Goal: Task Accomplishment & Management: Complete application form

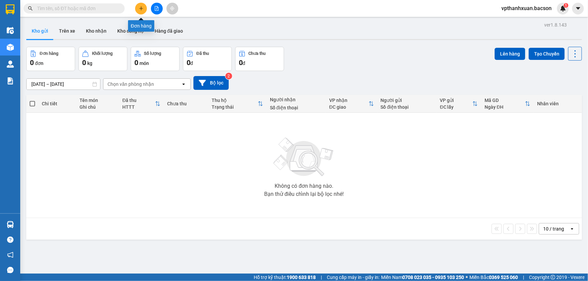
click at [138, 9] on button at bounding box center [141, 9] width 12 height 12
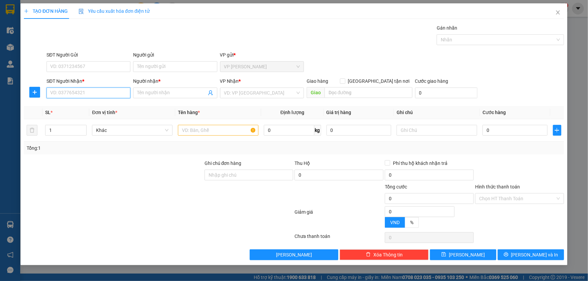
drag, startPoint x: 92, startPoint y: 92, endPoint x: 496, endPoint y: 106, distance: 404.0
click at [97, 94] on input "SĐT Người Nhận *" at bounding box center [89, 93] width 84 height 11
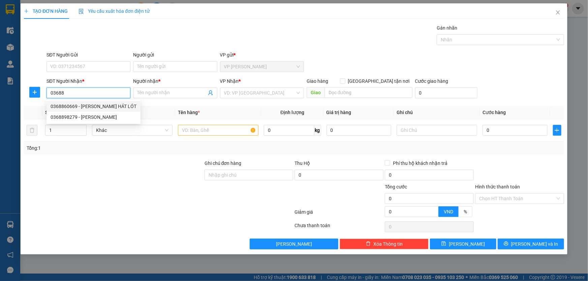
click at [72, 105] on div "0368860669 - [PERSON_NAME] HÁT LÓT" at bounding box center [94, 106] width 86 height 7
type input "0368860669"
type input "[PERSON_NAME] HÁT LÓT"
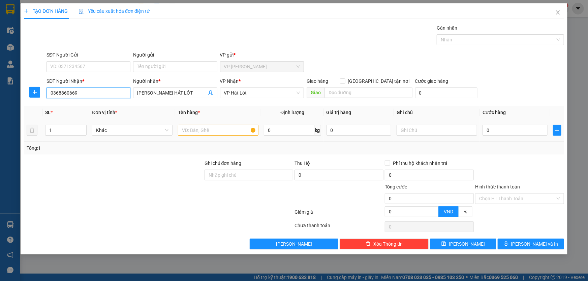
type input "0368860669"
click at [182, 129] on input "text" at bounding box center [218, 130] width 81 height 11
type input "kiện"
click at [522, 129] on input "0" at bounding box center [515, 130] width 65 height 11
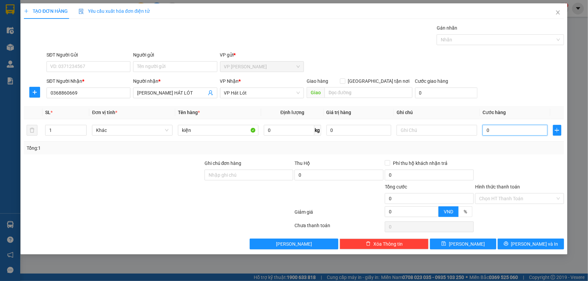
type input "1"
type input "10"
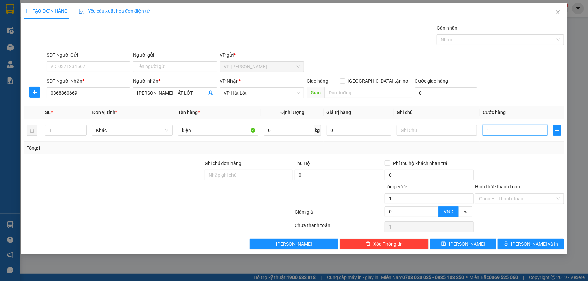
type input "10"
type input "100"
type input "100.000"
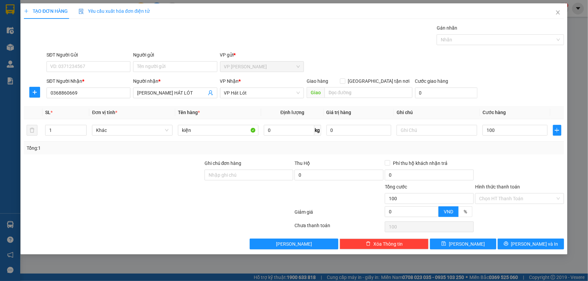
type input "100.000"
click at [527, 116] on th "Cước hàng" at bounding box center [515, 112] width 70 height 13
click at [527, 243] on span "Lưu và In" at bounding box center [534, 244] width 47 height 7
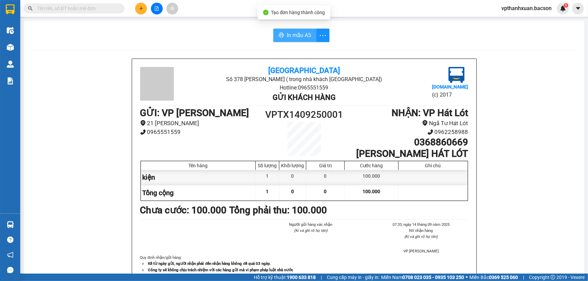
click at [299, 39] on span "In mẫu A5" at bounding box center [299, 35] width 24 height 8
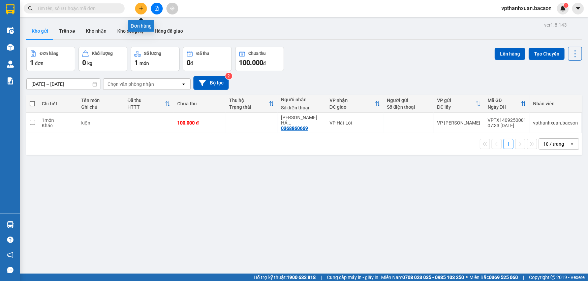
click at [142, 6] on icon "plus" at bounding box center [141, 8] width 5 height 5
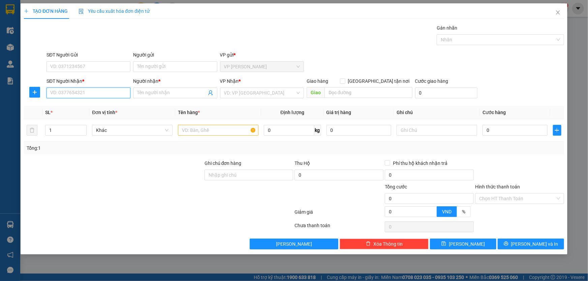
click at [88, 95] on input "SĐT Người Nhận *" at bounding box center [89, 93] width 84 height 11
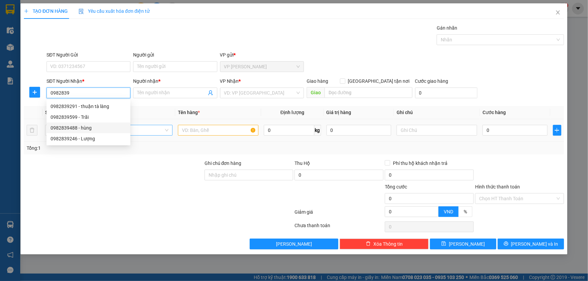
drag, startPoint x: 71, startPoint y: 127, endPoint x: 95, endPoint y: 127, distance: 23.9
click at [72, 127] on div "0982839488 - hùng" at bounding box center [89, 127] width 76 height 7
type input "0982839488"
type input "hùng"
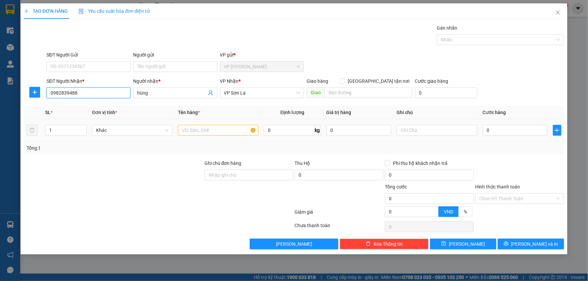
type input "0982839488"
click at [202, 129] on input "text" at bounding box center [218, 130] width 81 height 11
type input "hoopj"
click at [515, 132] on input "0" at bounding box center [515, 130] width 65 height 11
type input "5"
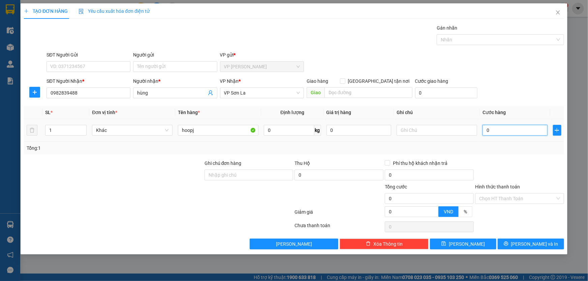
type input "5"
type input "55"
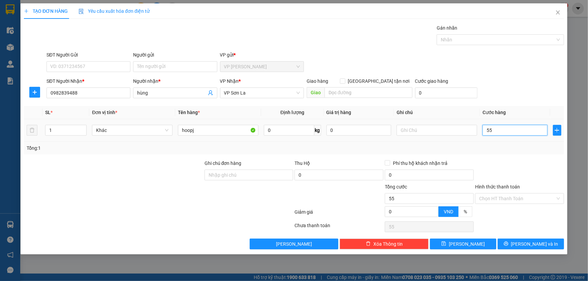
type input "550"
type input "55"
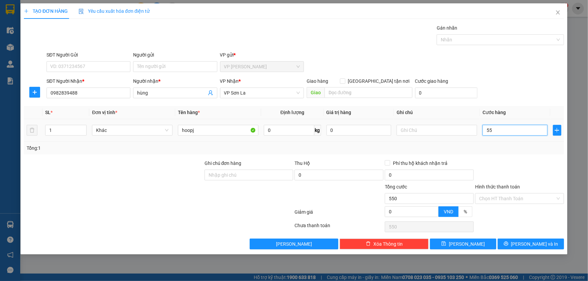
type input "55"
type input "5"
type input "0"
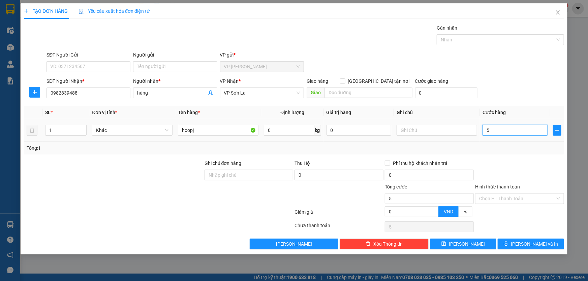
type input "0"
type input "04"
type input "4"
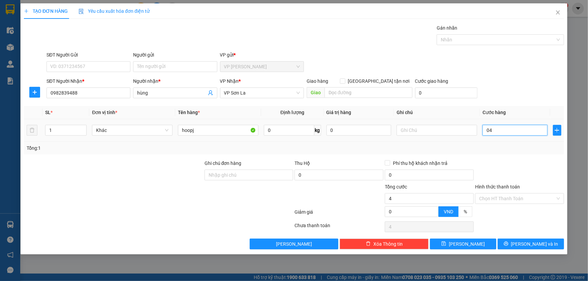
type input "040"
type input "40"
type input "0.400"
type input "400"
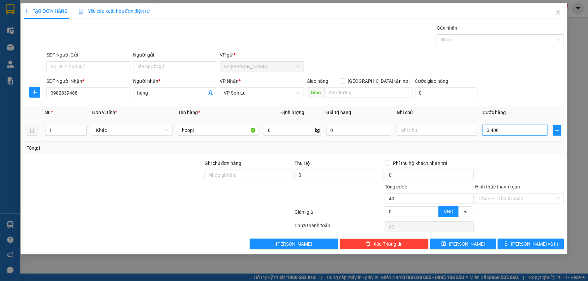
type input "400"
type input "400.000"
click at [202, 131] on input "hoopj" at bounding box center [218, 130] width 81 height 11
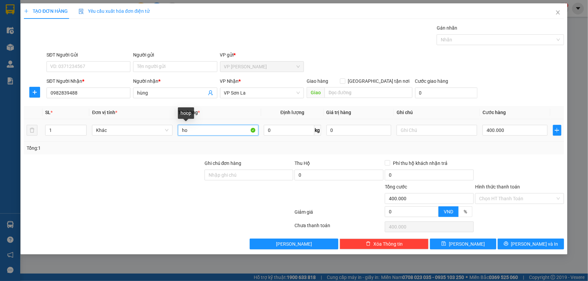
type input "h"
type input "xe may"
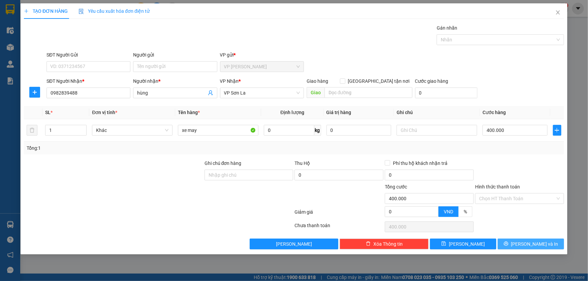
click at [531, 246] on span "Lưu và In" at bounding box center [534, 244] width 47 height 7
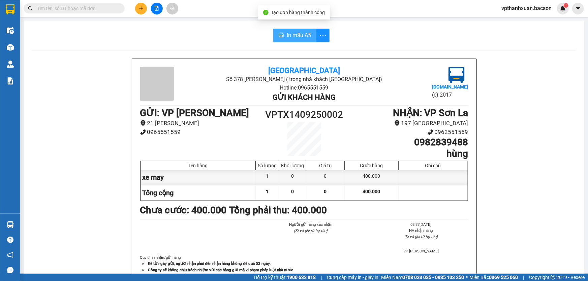
click at [293, 40] on button "In mẫu A5" at bounding box center [294, 35] width 43 height 13
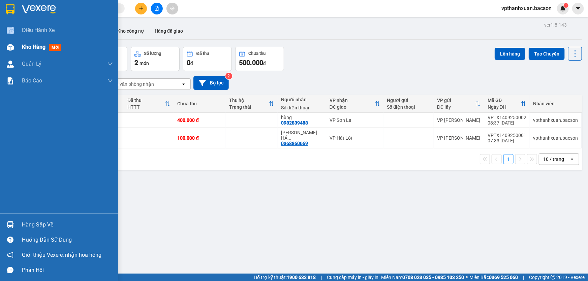
click at [0, 47] on div "Điều hành xe Kho hàng mới Quản Lý Quản lý thu hộ Quản lý chuyến Quản lý khách h…" at bounding box center [59, 118] width 118 height 192
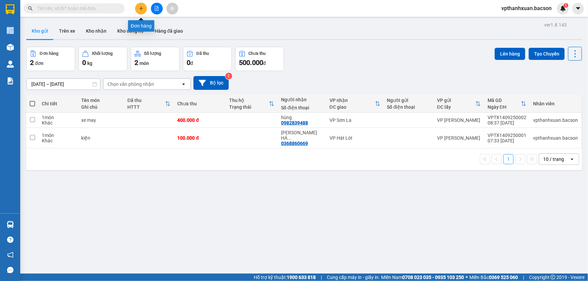
click at [137, 7] on button at bounding box center [141, 9] width 12 height 12
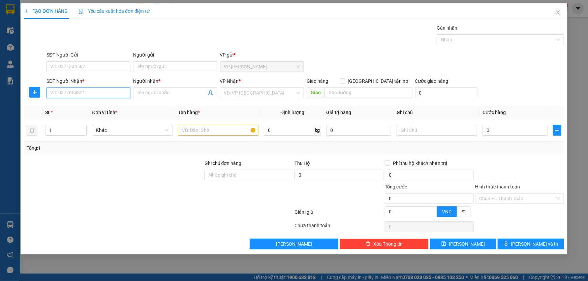
click at [77, 88] on input "SĐT Người Nhận *" at bounding box center [89, 93] width 84 height 11
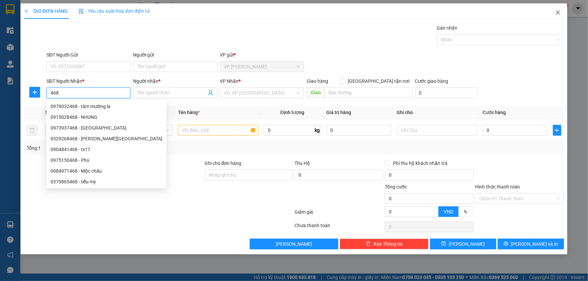
type input "468"
click at [555, 13] on span "Close" at bounding box center [558, 12] width 19 height 19
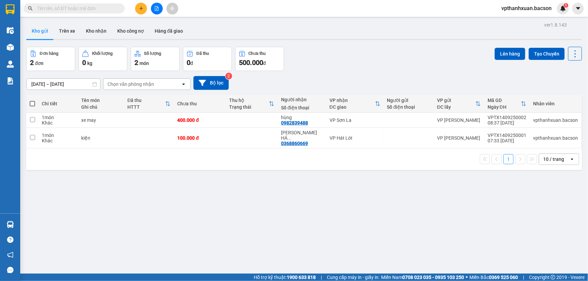
click at [94, 9] on input "text" at bounding box center [77, 8] width 80 height 7
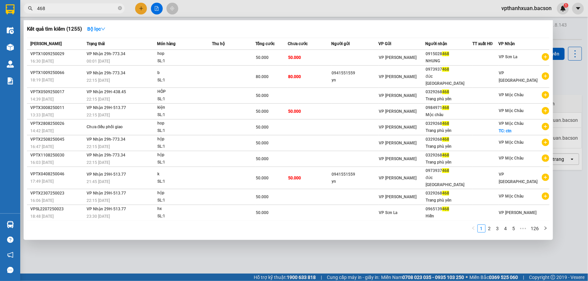
type input "468"
click at [224, 247] on div at bounding box center [294, 140] width 588 height 281
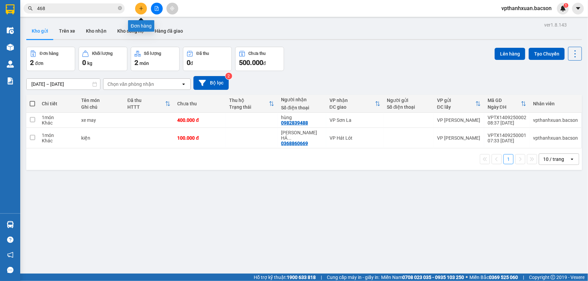
click at [143, 8] on icon "plus" at bounding box center [141, 8] width 4 height 0
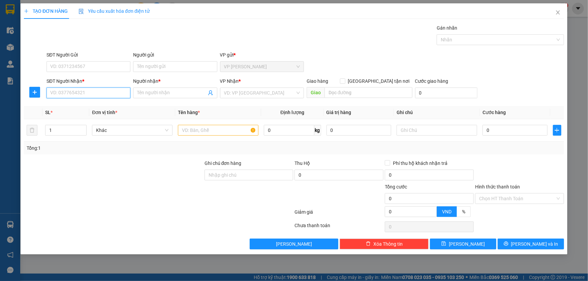
click at [91, 95] on input "SĐT Người Nhận *" at bounding box center [89, 93] width 84 height 11
click at [77, 107] on div "0932256778 - Ngọc" at bounding box center [89, 106] width 76 height 7
type input "0932256778"
type input "Ngọc"
type input "0932256778"
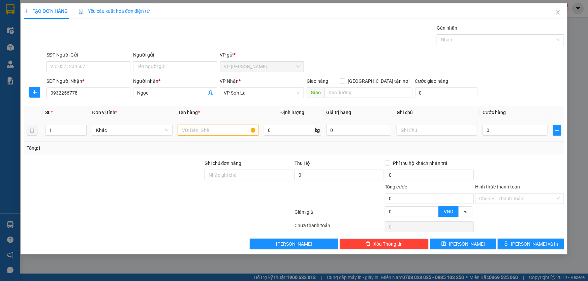
click at [201, 130] on input "text" at bounding box center [218, 130] width 81 height 11
type input "boc"
click at [511, 128] on input "0" at bounding box center [515, 130] width 65 height 11
type input "5"
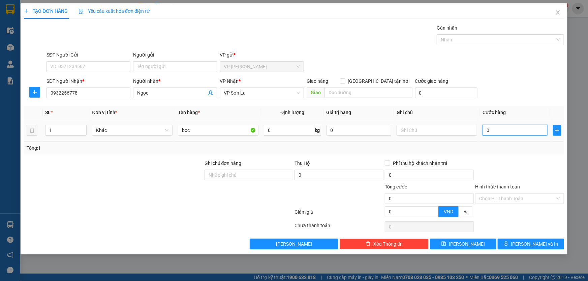
type input "5"
type input "50"
drag, startPoint x: 526, startPoint y: 244, endPoint x: 526, endPoint y: 240, distance: 3.7
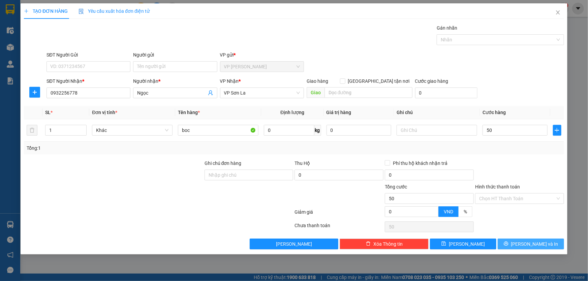
click at [526, 243] on span "Lưu và In" at bounding box center [534, 244] width 47 height 7
type input "50.000"
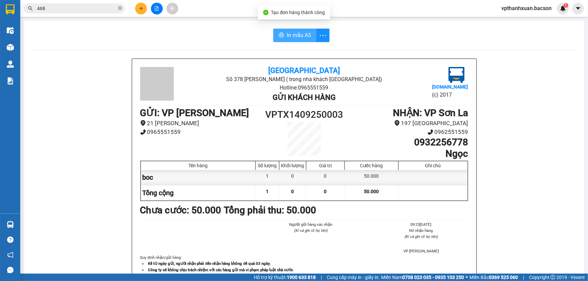
click at [291, 36] on span "In mẫu A5" at bounding box center [299, 35] width 24 height 8
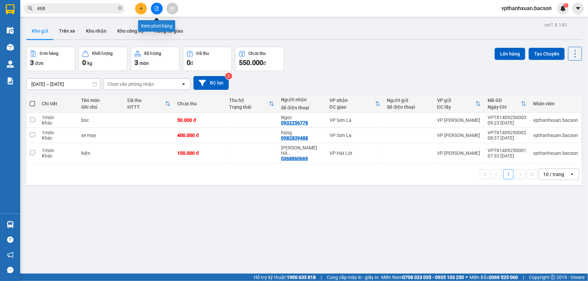
click at [158, 9] on icon "file-add" at bounding box center [157, 8] width 4 height 5
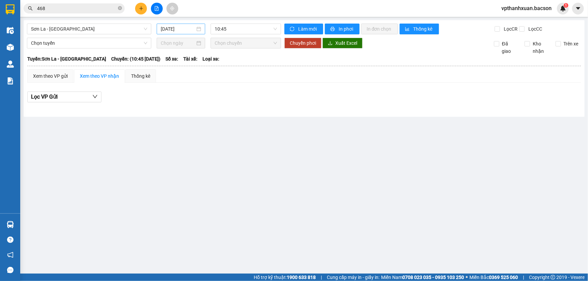
click at [184, 30] on input "14/09/2025" at bounding box center [178, 28] width 34 height 7
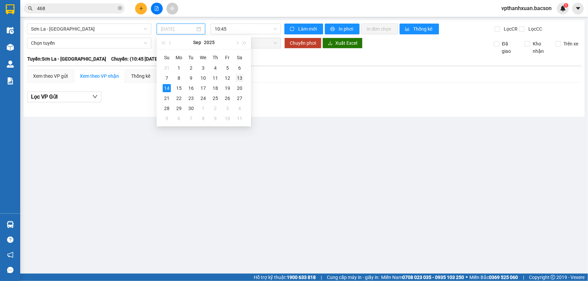
click at [238, 78] on div "13" at bounding box center [240, 78] width 8 height 8
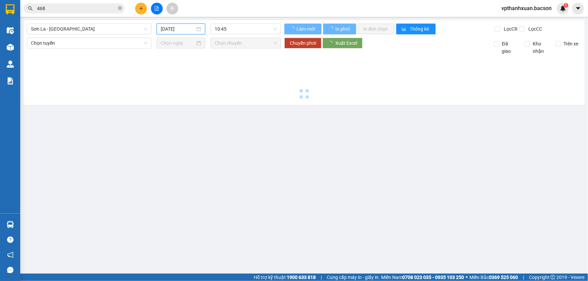
type input "[DATE]"
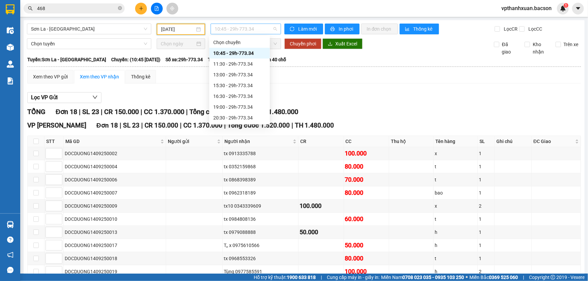
click at [256, 28] on span "10:45 - 29h-773.34" at bounding box center [246, 29] width 62 height 10
click at [248, 121] on div "22:30 - 29h-773.34" at bounding box center [239, 118] width 53 height 7
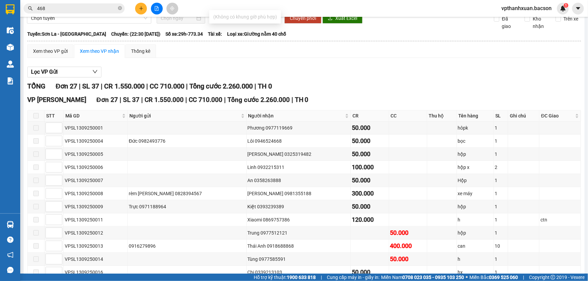
scroll to position [0, 5863]
type input "w ..."
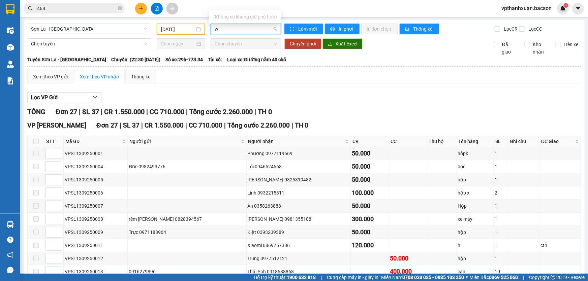
scroll to position [0, 20111]
